Goal: Complete application form

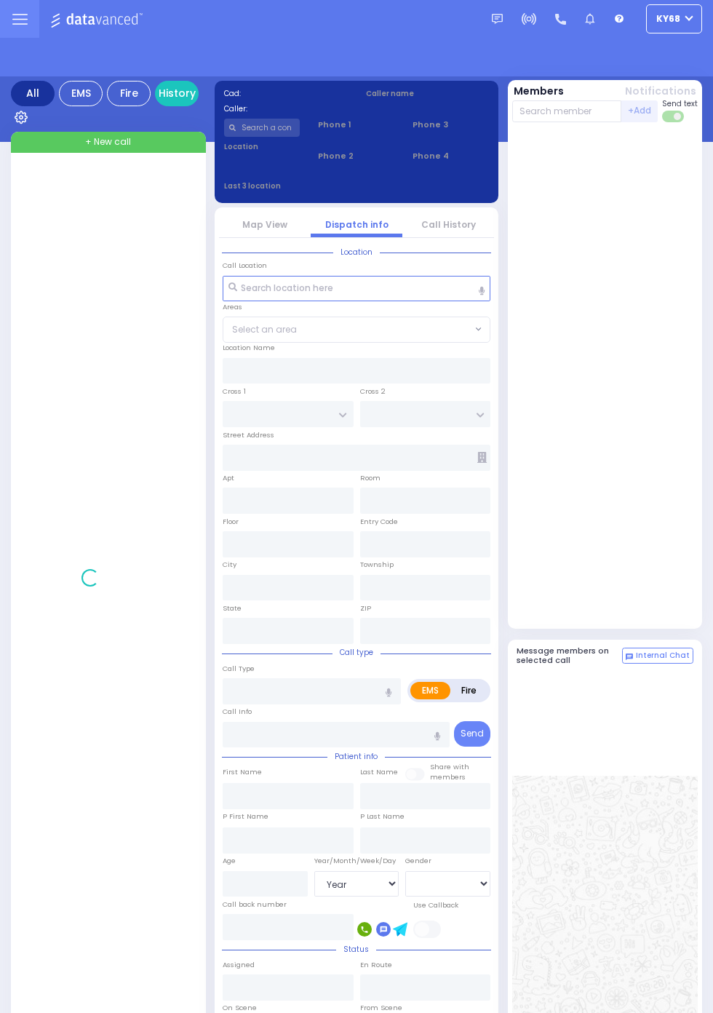
select select "Year"
select select "[DEMOGRAPHIC_DATA]"
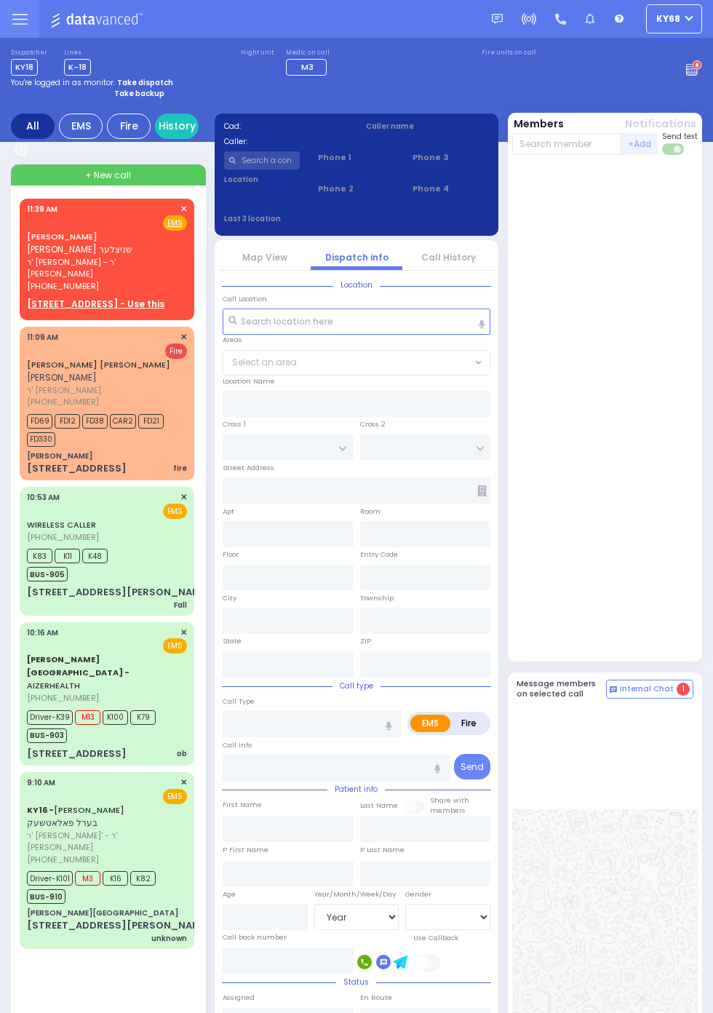
select select "Year"
select select "[DEMOGRAPHIC_DATA]"
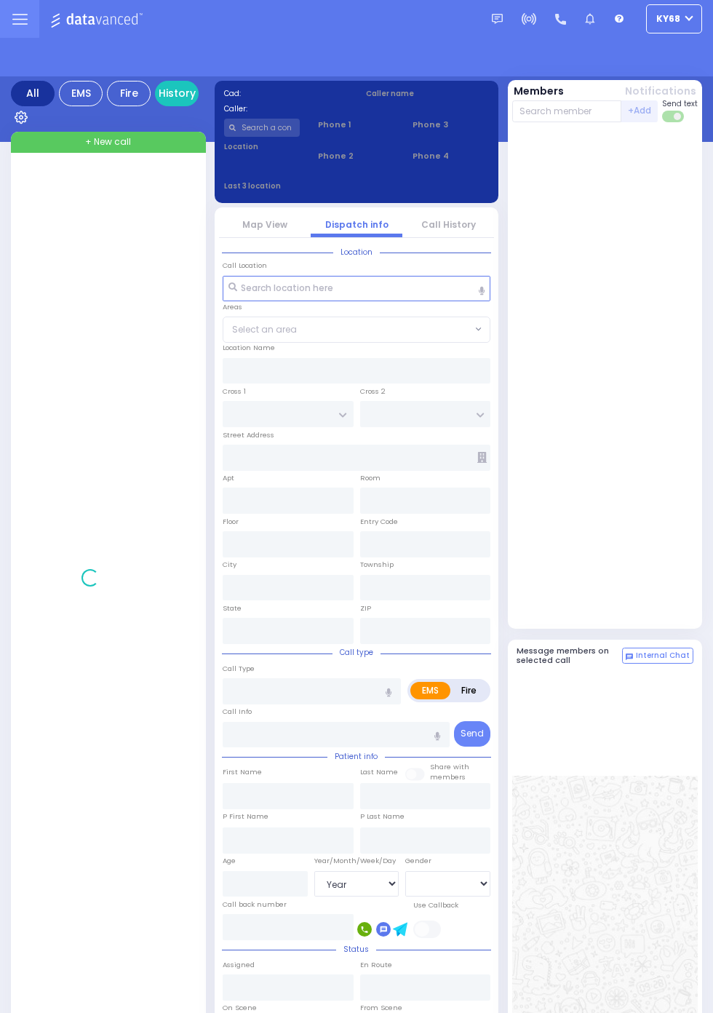
select select "Year"
select select "[DEMOGRAPHIC_DATA]"
